Goal: Task Accomplishment & Management: Manage account settings

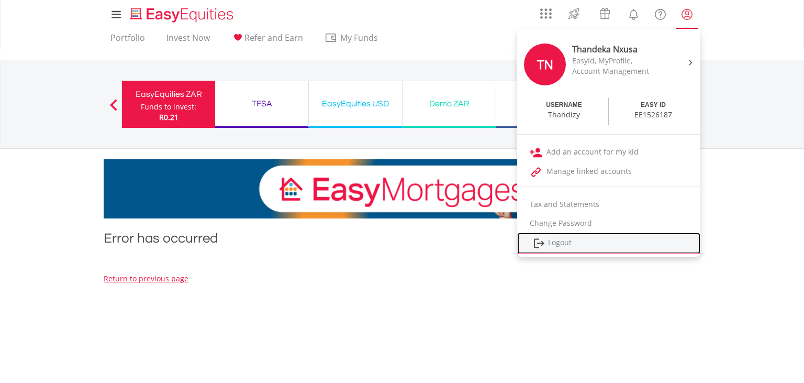
click at [632, 242] on link "Logout" at bounding box center [608, 242] width 183 height 21
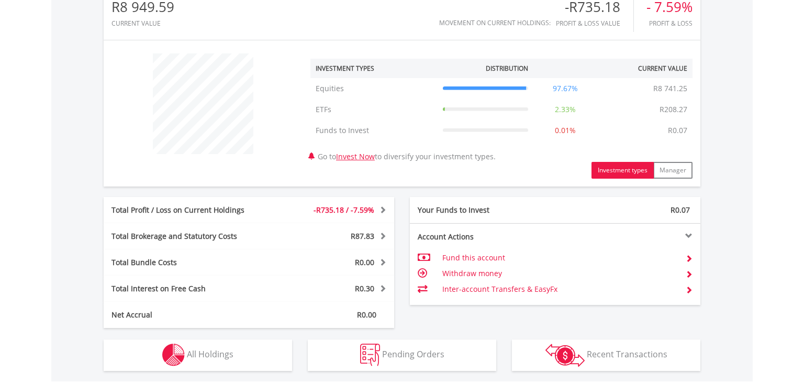
scroll to position [360, 0]
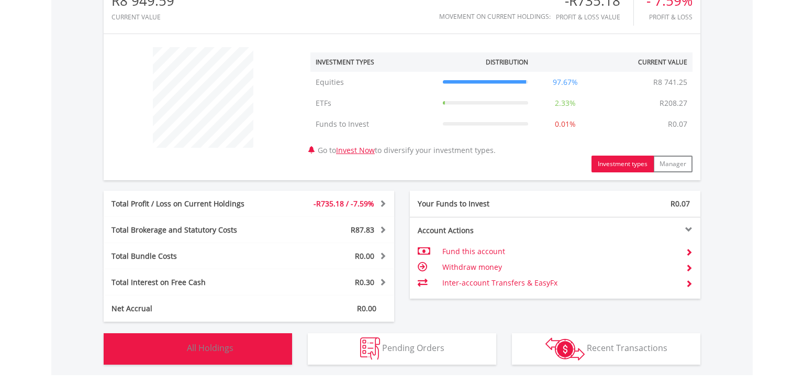
click at [250, 350] on button "Holdings All Holdings" at bounding box center [198, 348] width 188 height 31
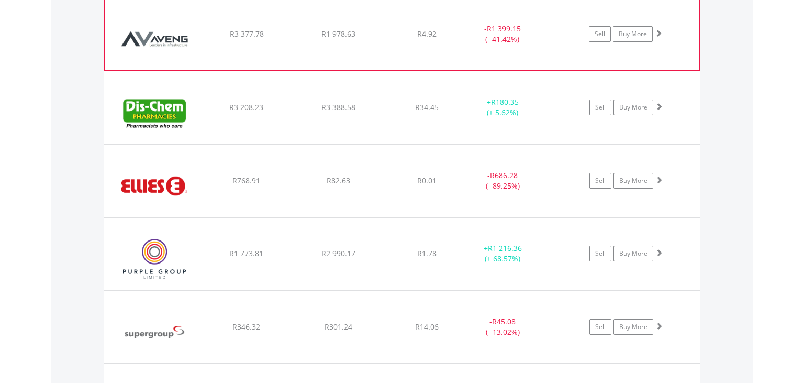
scroll to position [754, 0]
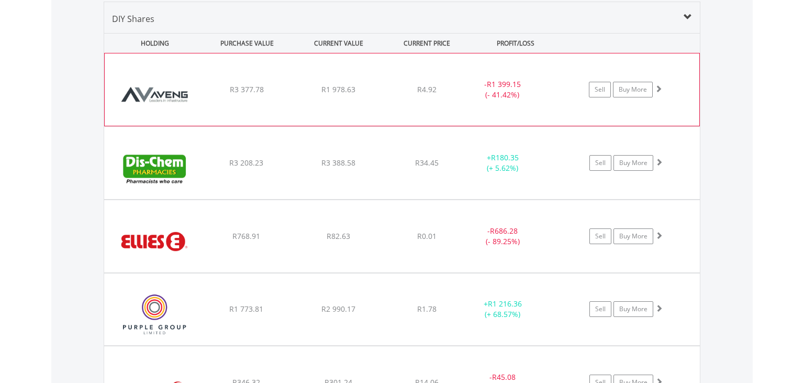
click at [426, 91] on span "R4.92" at bounding box center [426, 89] width 19 height 10
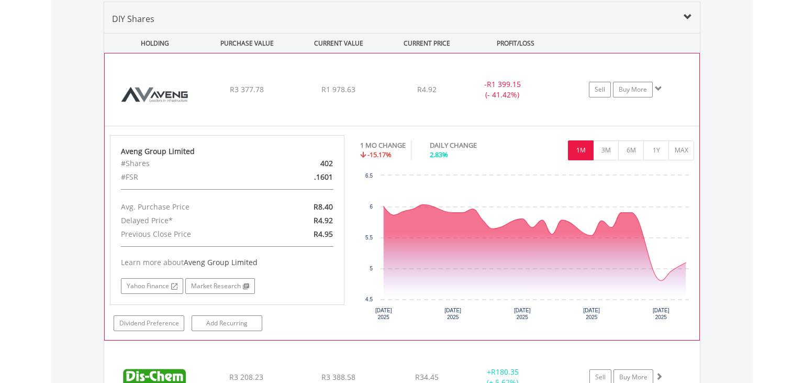
click at [426, 91] on span "R4.92" at bounding box center [426, 89] width 19 height 10
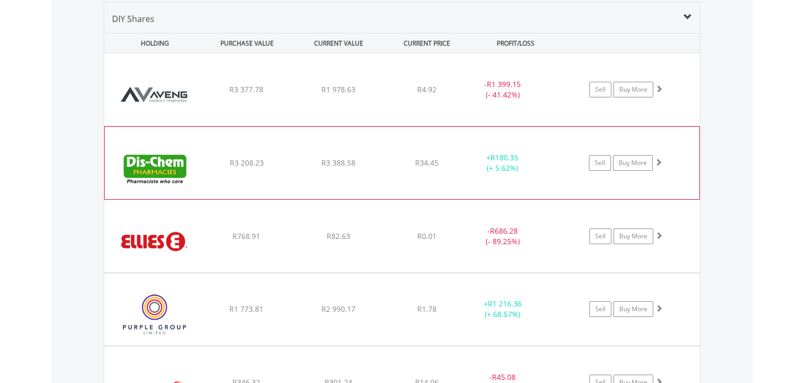
click at [438, 126] on div "﻿ Dis-Chem Pharmacies Limited R3 208.23 R3 388.58 R34.45 + R180.35 (+ 5.62%) Se…" at bounding box center [402, 89] width 596 height 72
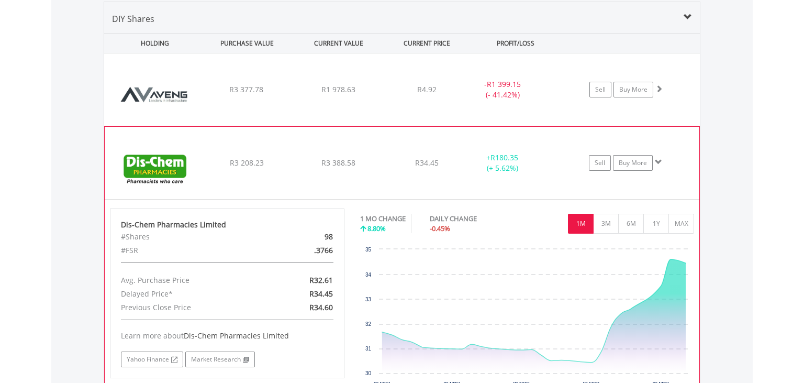
click at [437, 126] on div "﻿ Dis-Chem Pharmacies Limited R3 208.23 R3 388.58 R34.45 + R180.35 (+ 5.62%) Se…" at bounding box center [402, 89] width 596 height 72
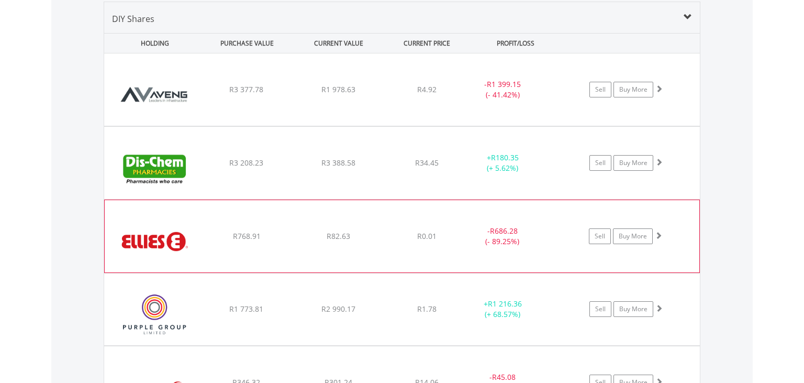
click at [437, 126] on div "﻿ Ellies Holdings Limited R768.91 R82.63 R0.01 - R686.28 (- 89.25%) Sell Buy Mo…" at bounding box center [402, 89] width 596 height 72
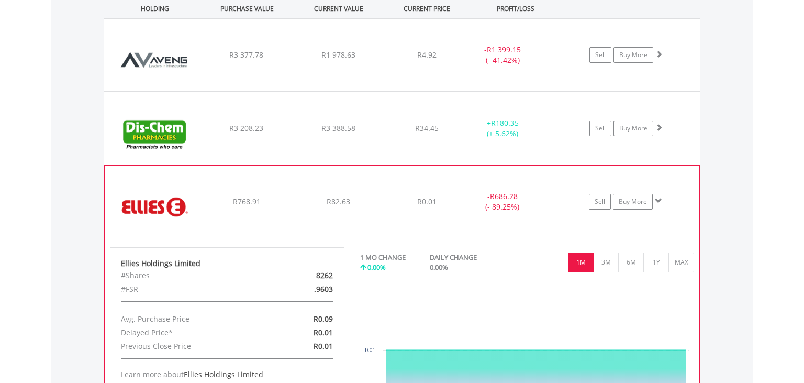
scroll to position [809, 0]
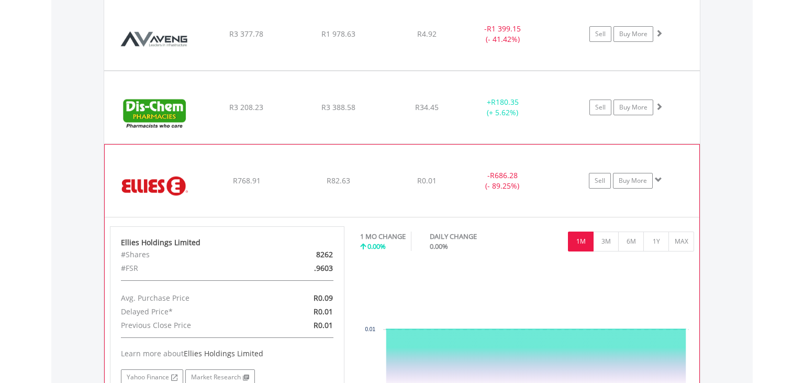
click at [429, 39] on span "R0.01" at bounding box center [426, 34] width 19 height 10
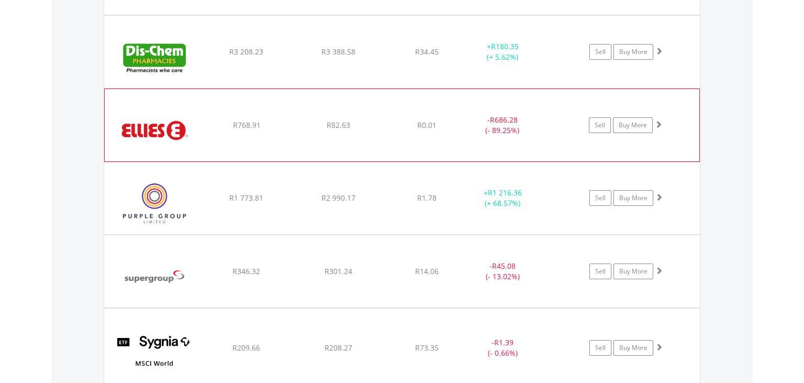
scroll to position [920, 0]
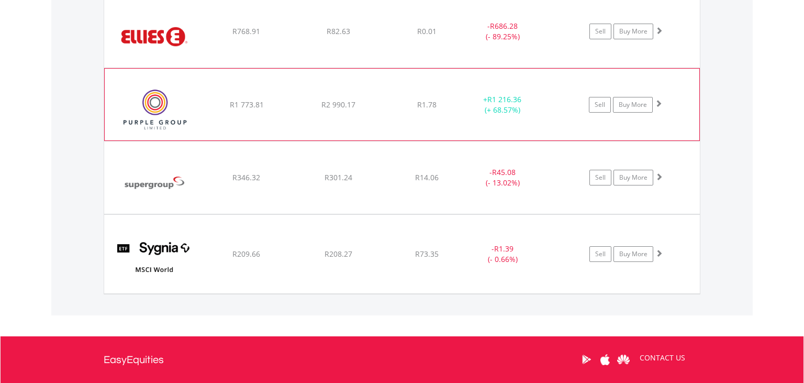
scroll to position [975, 0]
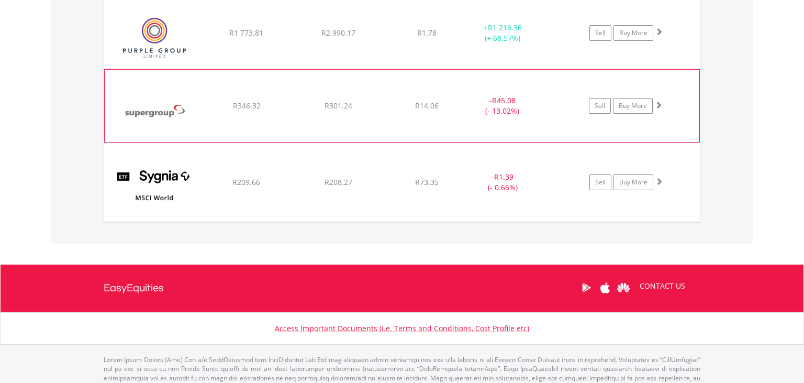
scroll to position [1060, 0]
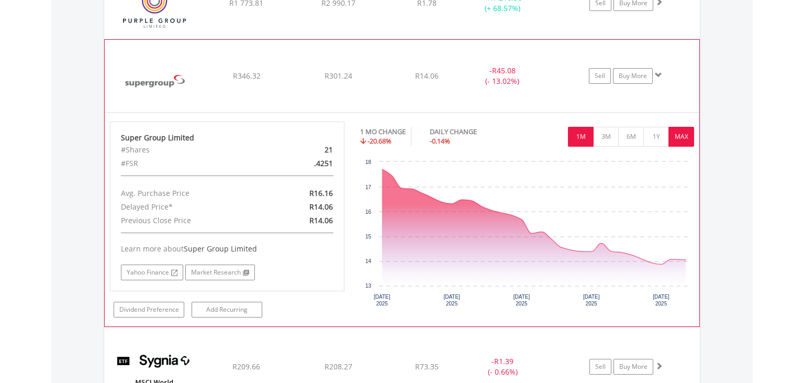
click at [676, 137] on button "MAX" at bounding box center [682, 137] width 26 height 20
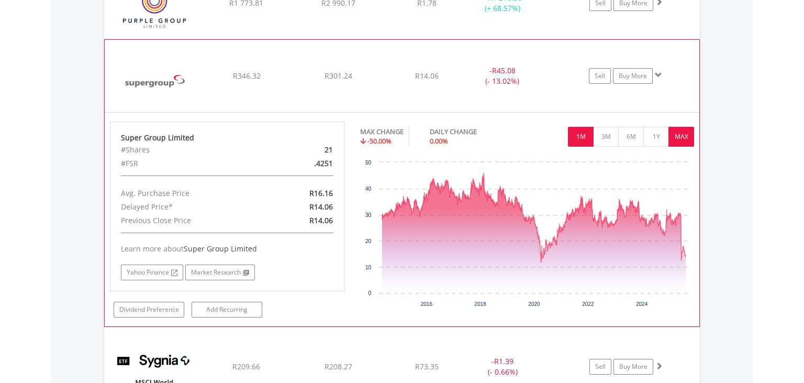
click at [580, 133] on button "1M" at bounding box center [581, 137] width 26 height 20
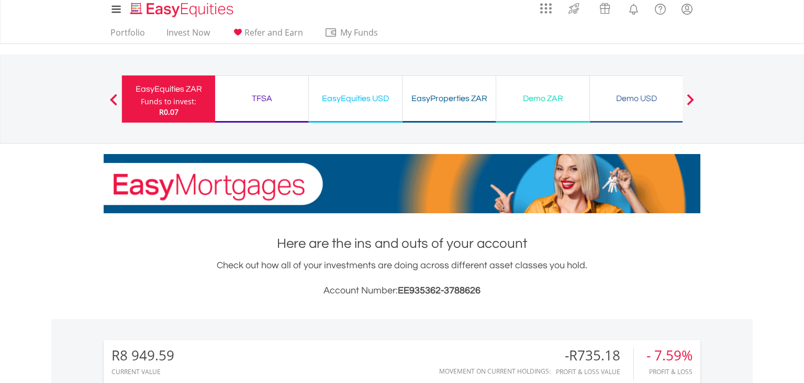
scroll to position [0, 0]
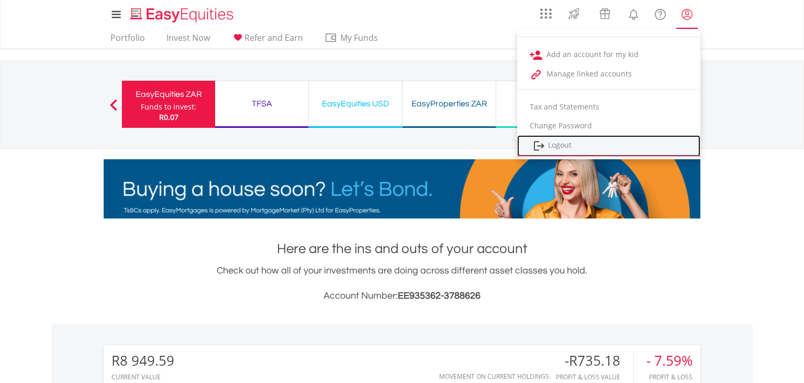
click at [609, 141] on link "Logout" at bounding box center [608, 145] width 183 height 21
